Goal: Task Accomplishment & Management: Complete application form

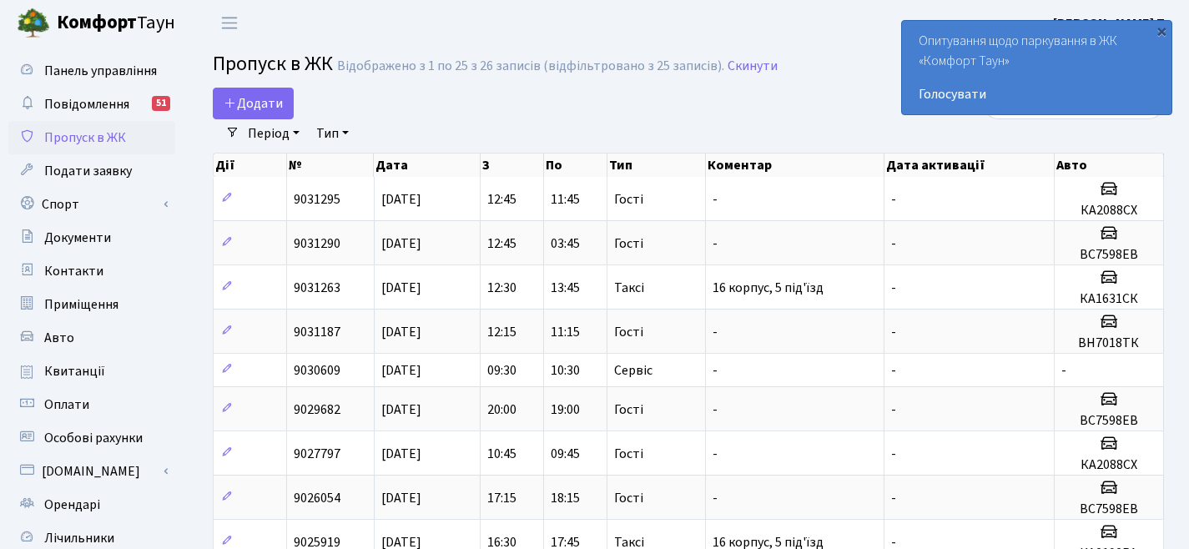
select select "25"
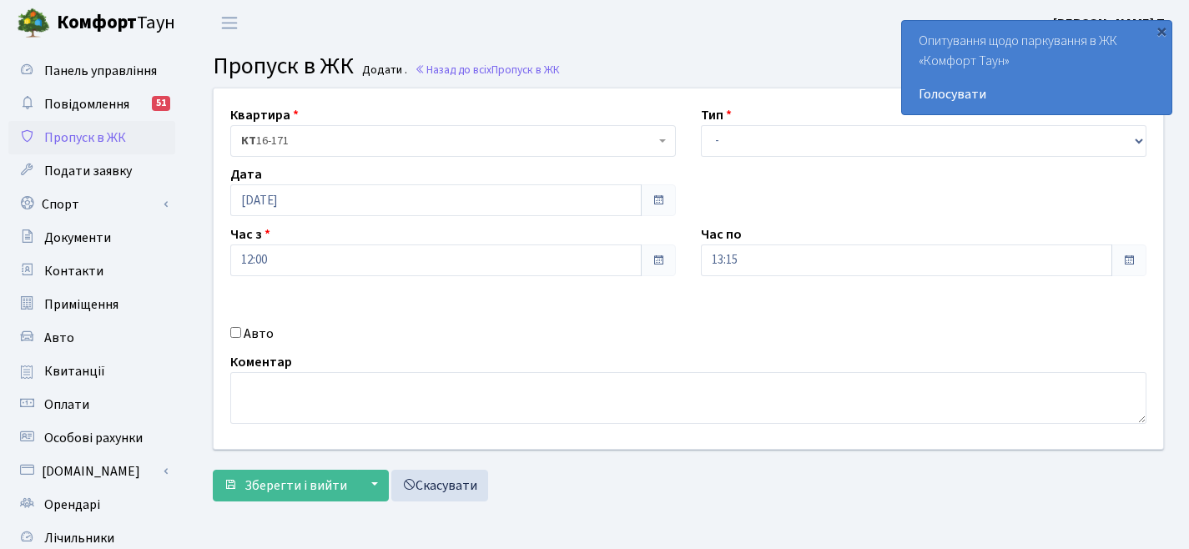
click at [244, 331] on label "Авто" at bounding box center [259, 334] width 30 height 20
click at [241, 331] on input "Авто" at bounding box center [235, 332] width 11 height 11
checkbox input "true"
click at [768, 313] on input "text" at bounding box center [924, 320] width 446 height 32
type input "АА3323КЕ"
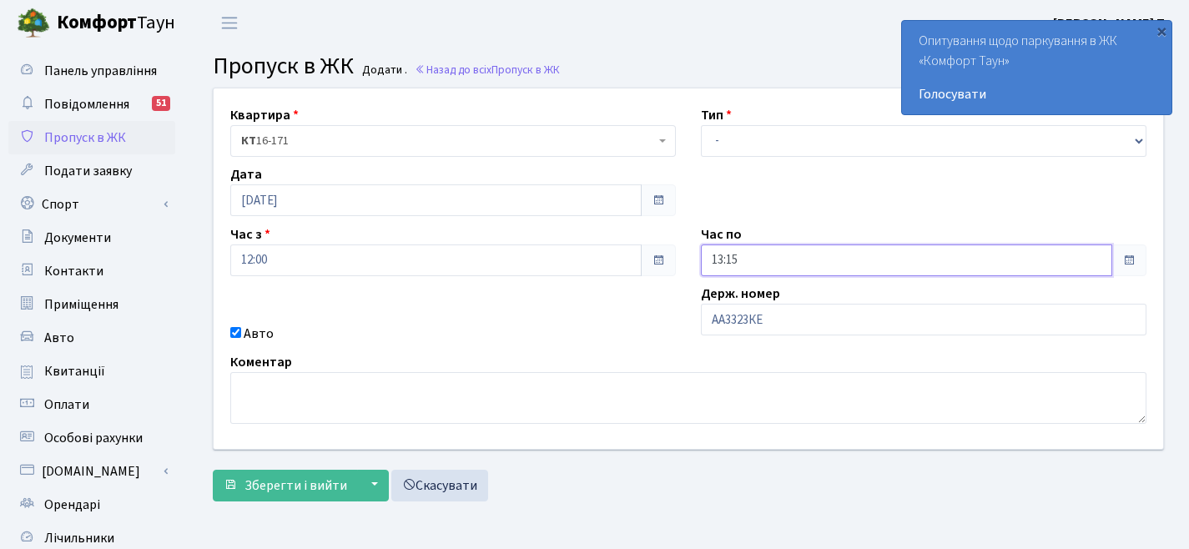
click at [760, 265] on input "13:15" at bounding box center [907, 261] width 412 height 32
click at [745, 69] on icon at bounding box center [747, 70] width 45 height 45
type input "15:15"
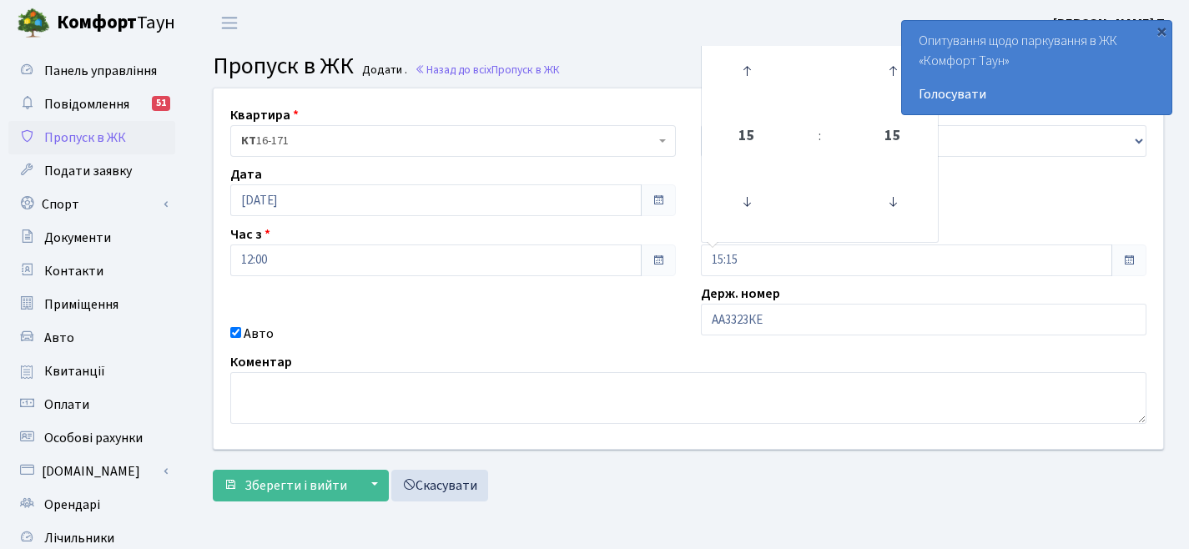
click at [693, 107] on div "Тип - Доставка Таксі Гості Сервіс" at bounding box center [924, 131] width 471 height 52
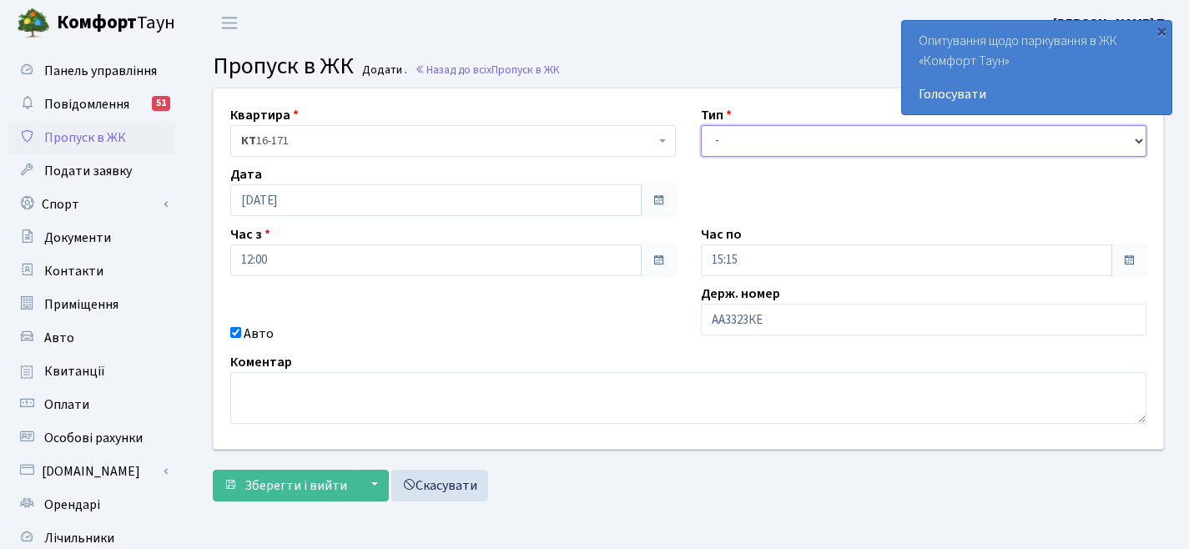
click at [751, 130] on select "- Доставка Таксі Гості Сервіс" at bounding box center [924, 141] width 446 height 32
select select "3"
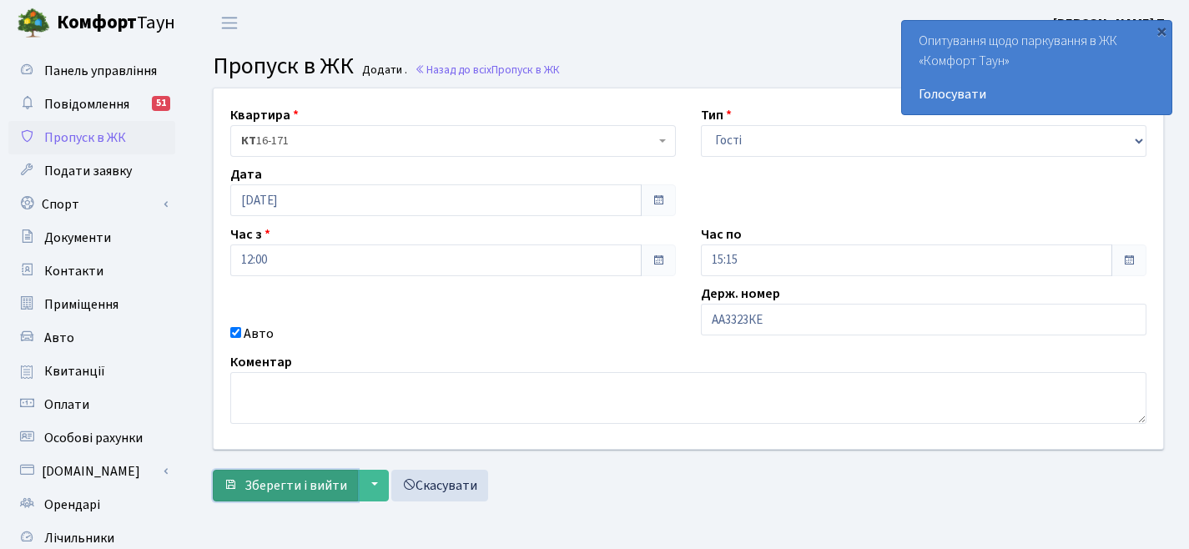
click at [321, 480] on span "Зберегти і вийти" at bounding box center [296, 486] width 103 height 18
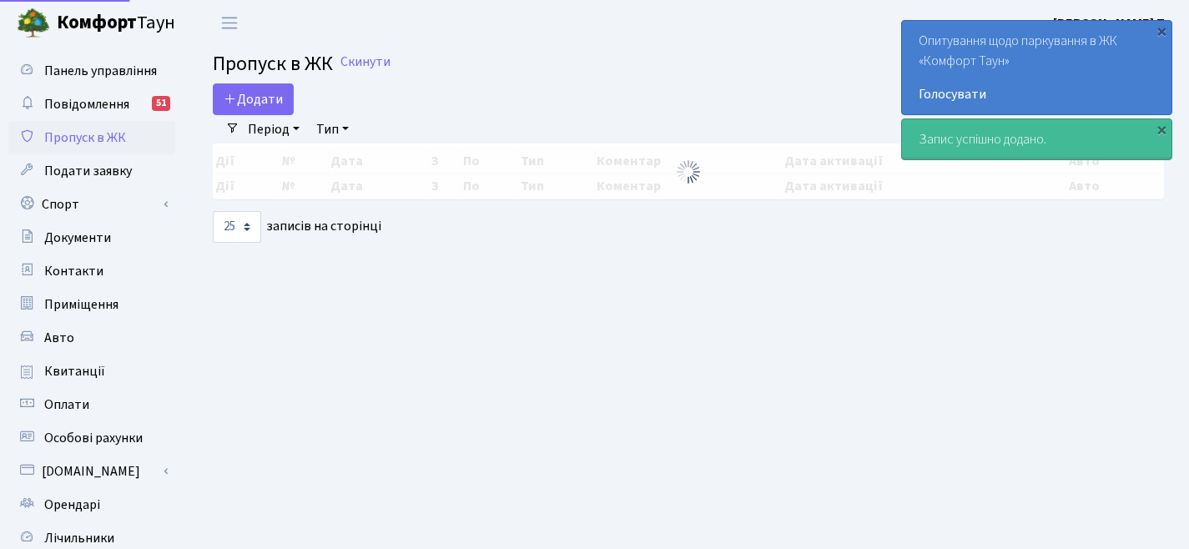
select select "25"
